Goal: Use online tool/utility

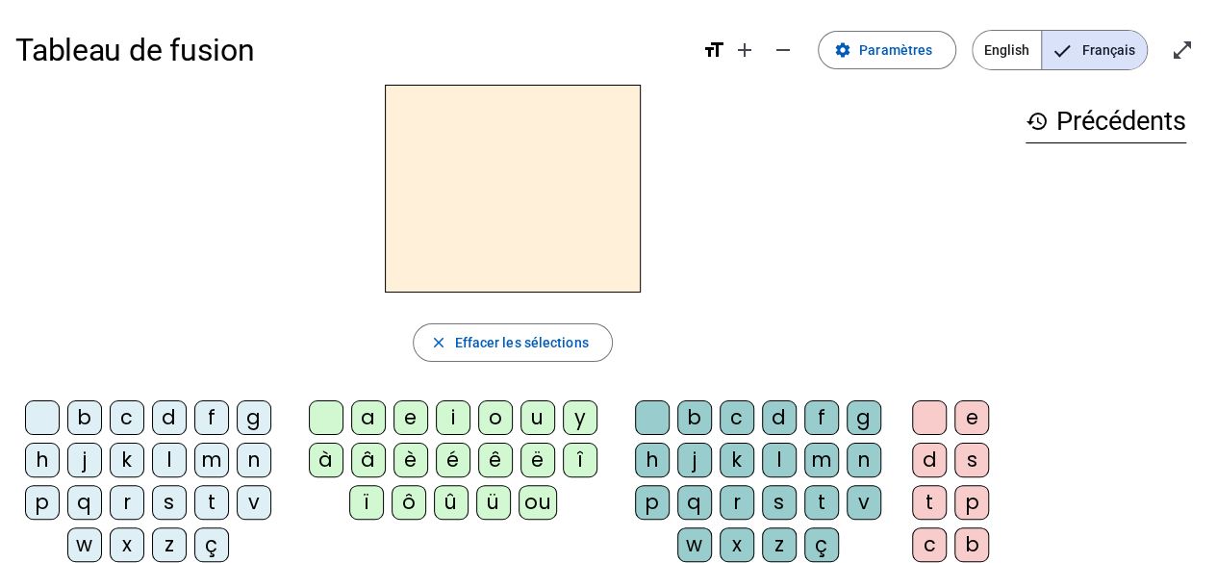
click at [212, 494] on div "t" at bounding box center [211, 502] width 35 height 35
click at [369, 411] on div "a" at bounding box center [368, 417] width 35 height 35
click at [167, 461] on div "l" at bounding box center [169, 460] width 35 height 35
click at [197, 459] on div "m" at bounding box center [211, 460] width 35 height 35
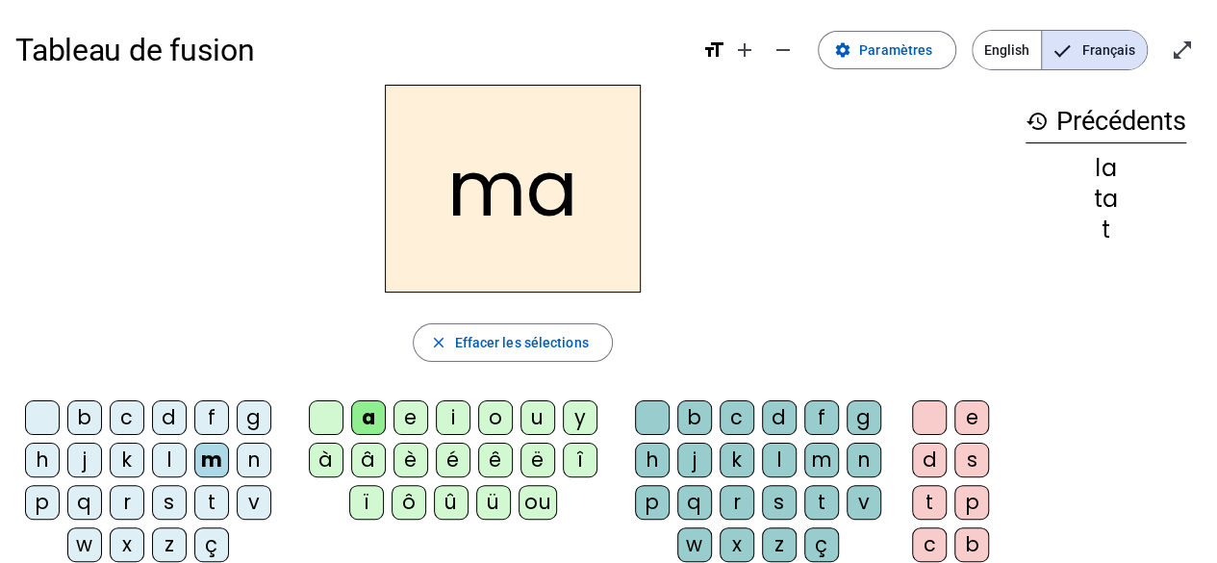
click at [413, 417] on div "e" at bounding box center [411, 417] width 35 height 35
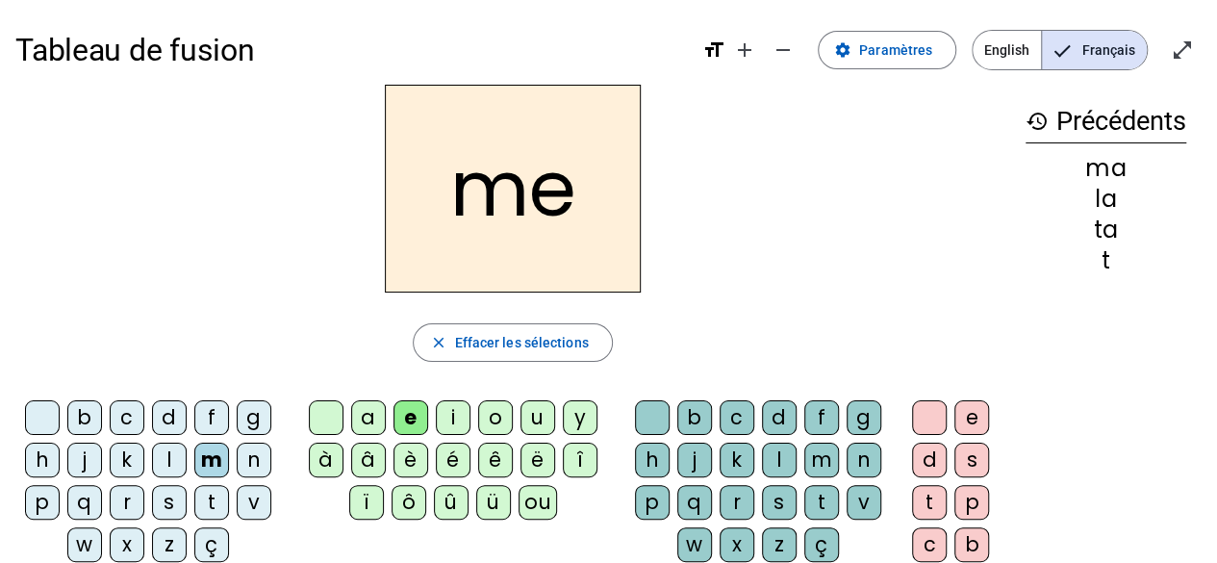
click at [244, 501] on div "v" at bounding box center [254, 502] width 35 height 35
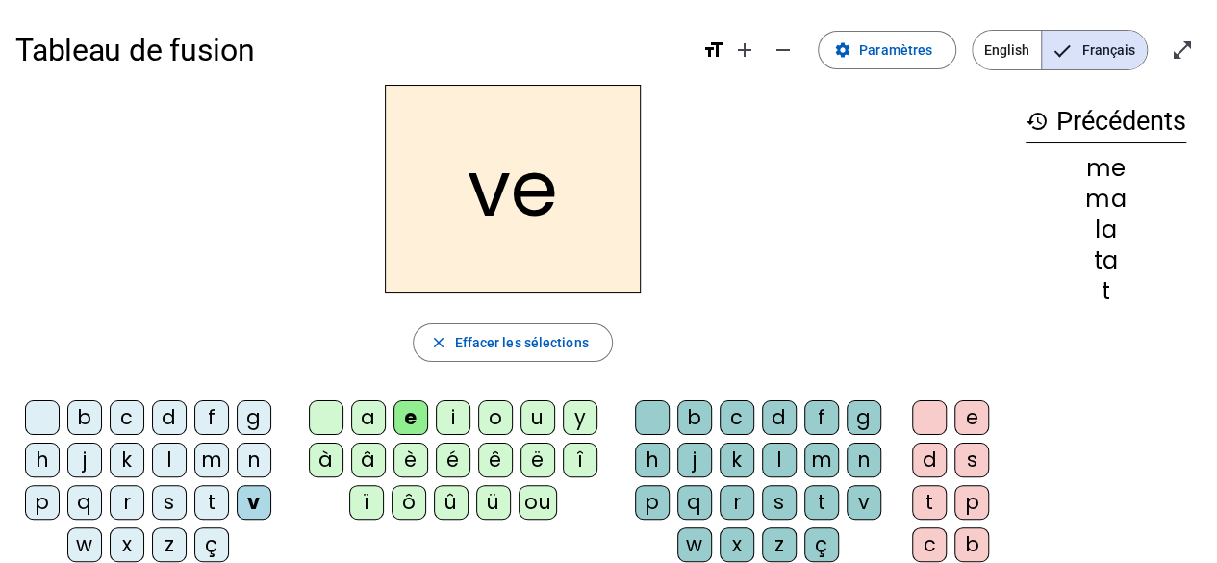
click at [45, 502] on div "p" at bounding box center [42, 502] width 35 height 35
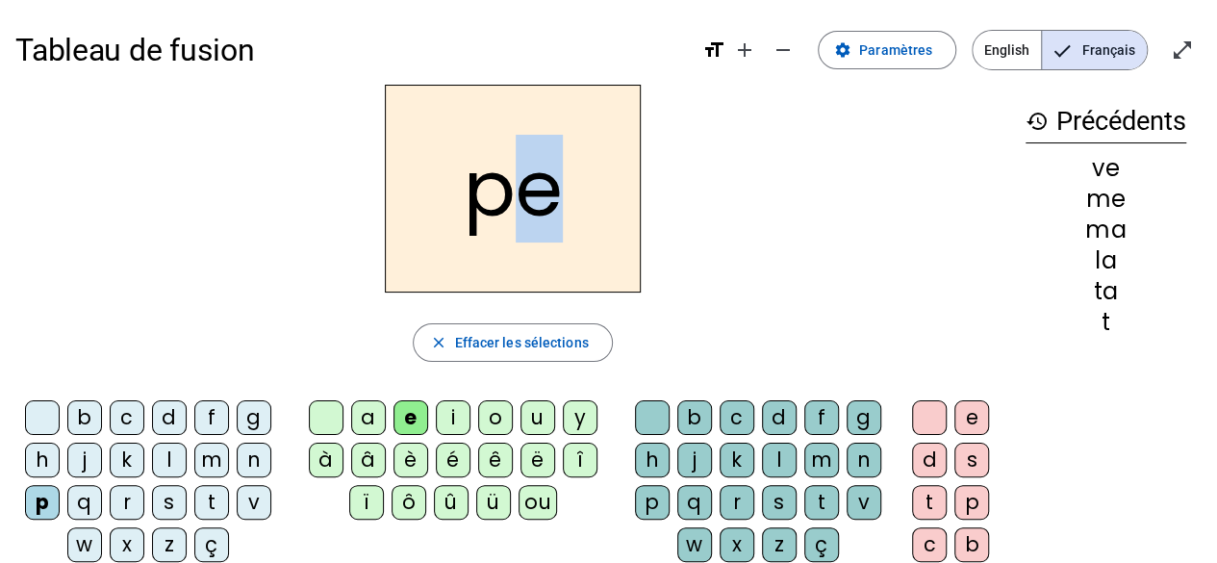
drag, startPoint x: 530, startPoint y: 192, endPoint x: 566, endPoint y: 192, distance: 35.6
click at [566, 192] on h2 "pe" at bounding box center [513, 189] width 256 height 208
click at [683, 204] on div "pe" at bounding box center [512, 189] width 995 height 208
click at [486, 414] on div "o" at bounding box center [495, 417] width 35 height 35
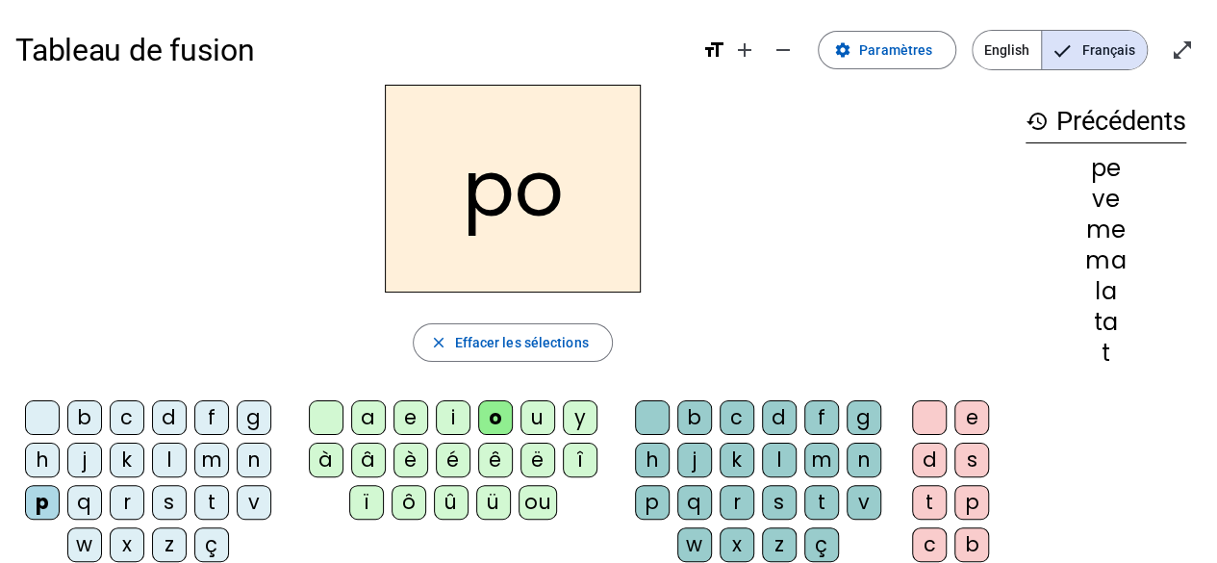
click at [217, 422] on div "f" at bounding box center [211, 417] width 35 height 35
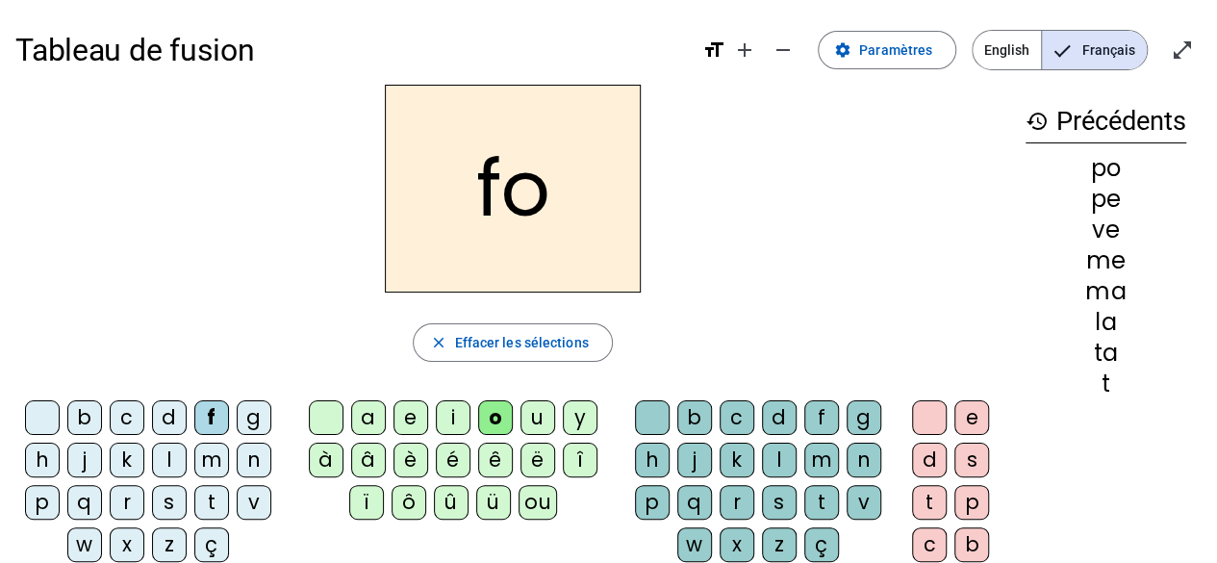
click at [786, 461] on div "l" at bounding box center [779, 460] width 35 height 35
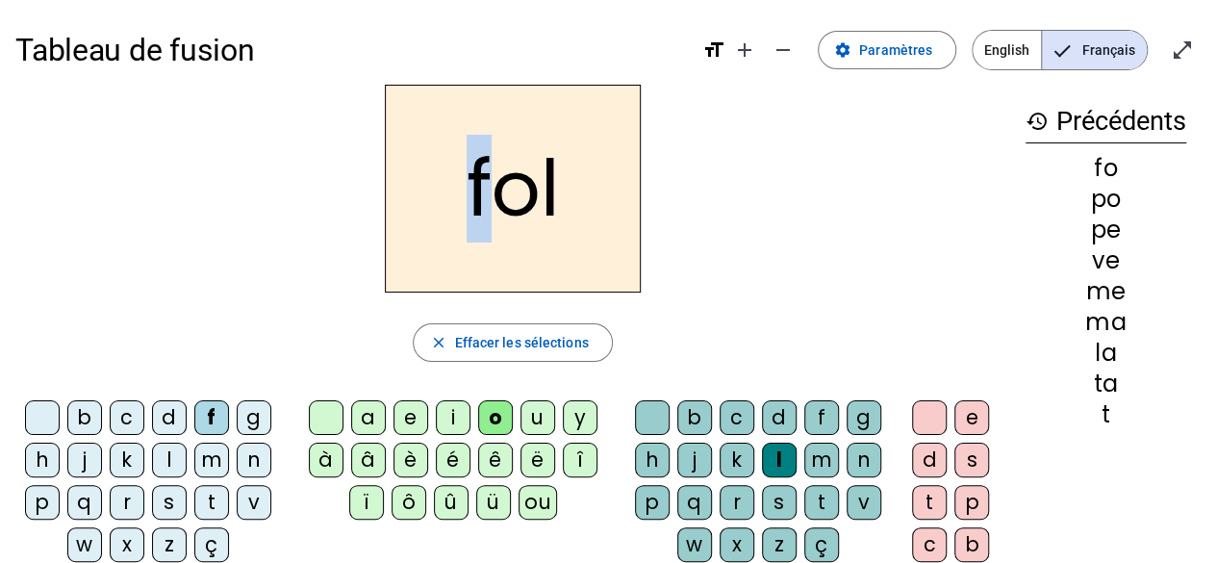
drag, startPoint x: 477, startPoint y: 194, endPoint x: 490, endPoint y: 191, distance: 13.1
click at [490, 191] on h2 "fol" at bounding box center [513, 189] width 256 height 208
click at [510, 195] on h2 "fol" at bounding box center [513, 189] width 256 height 208
click at [516, 194] on h2 "fol" at bounding box center [513, 189] width 256 height 208
click at [553, 178] on h2 "fol" at bounding box center [513, 189] width 256 height 208
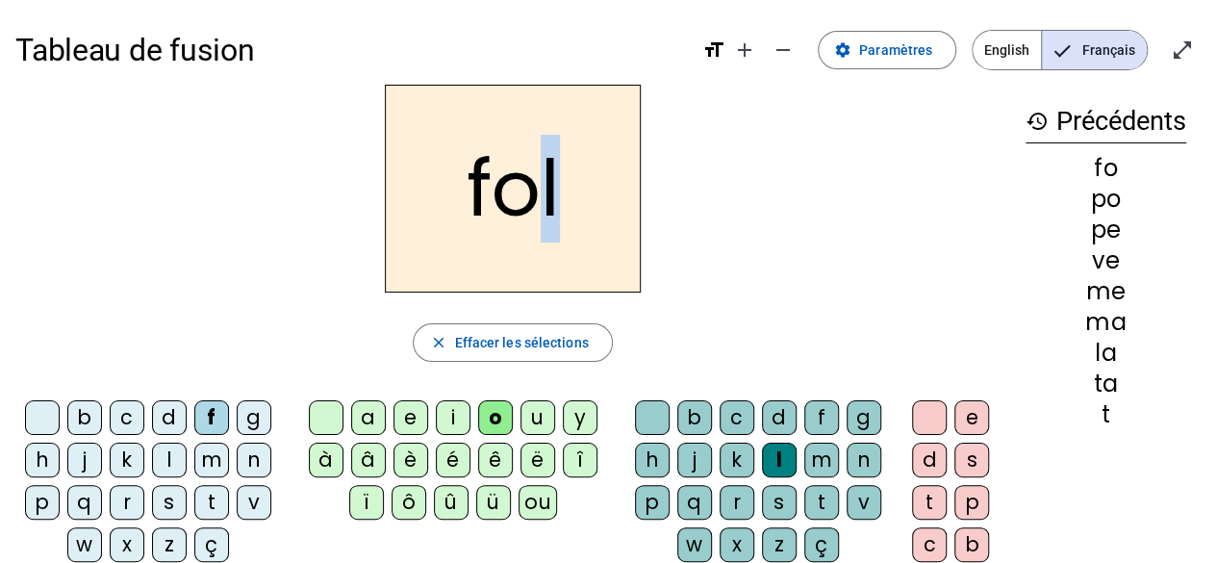
click at [811, 180] on div "fol" at bounding box center [512, 189] width 995 height 208
